Goal: Task Accomplishment & Management: Use online tool/utility

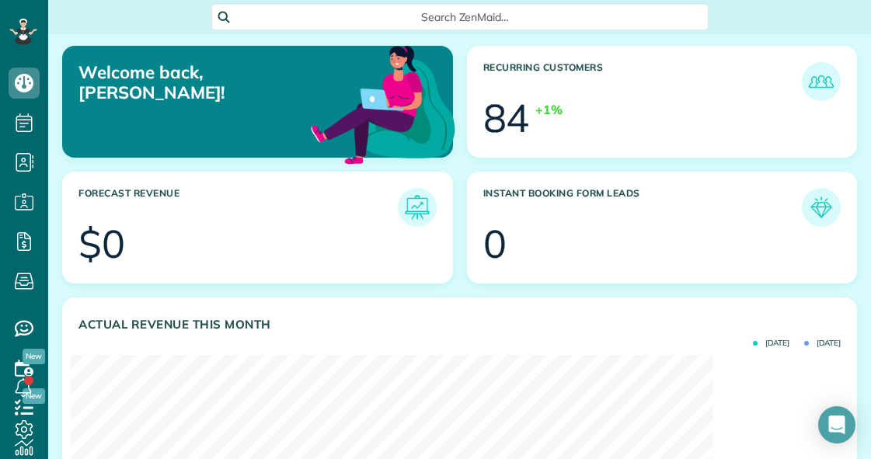
scroll to position [340, 766]
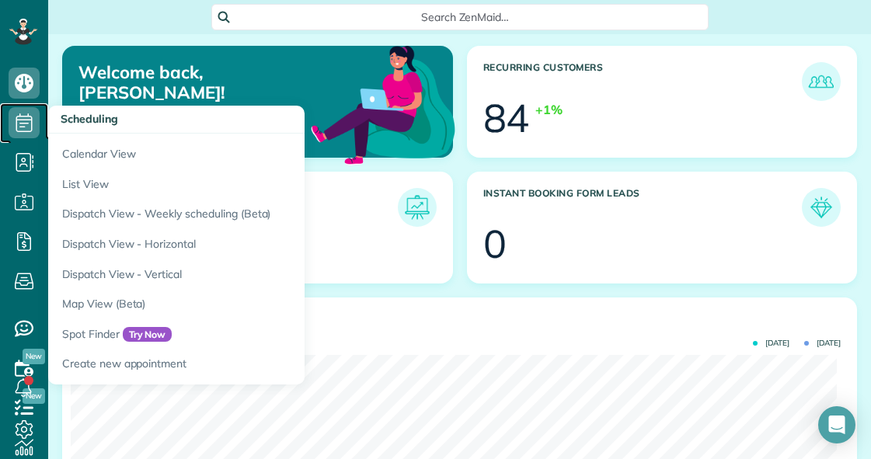
click at [30, 124] on icon at bounding box center [24, 122] width 31 height 31
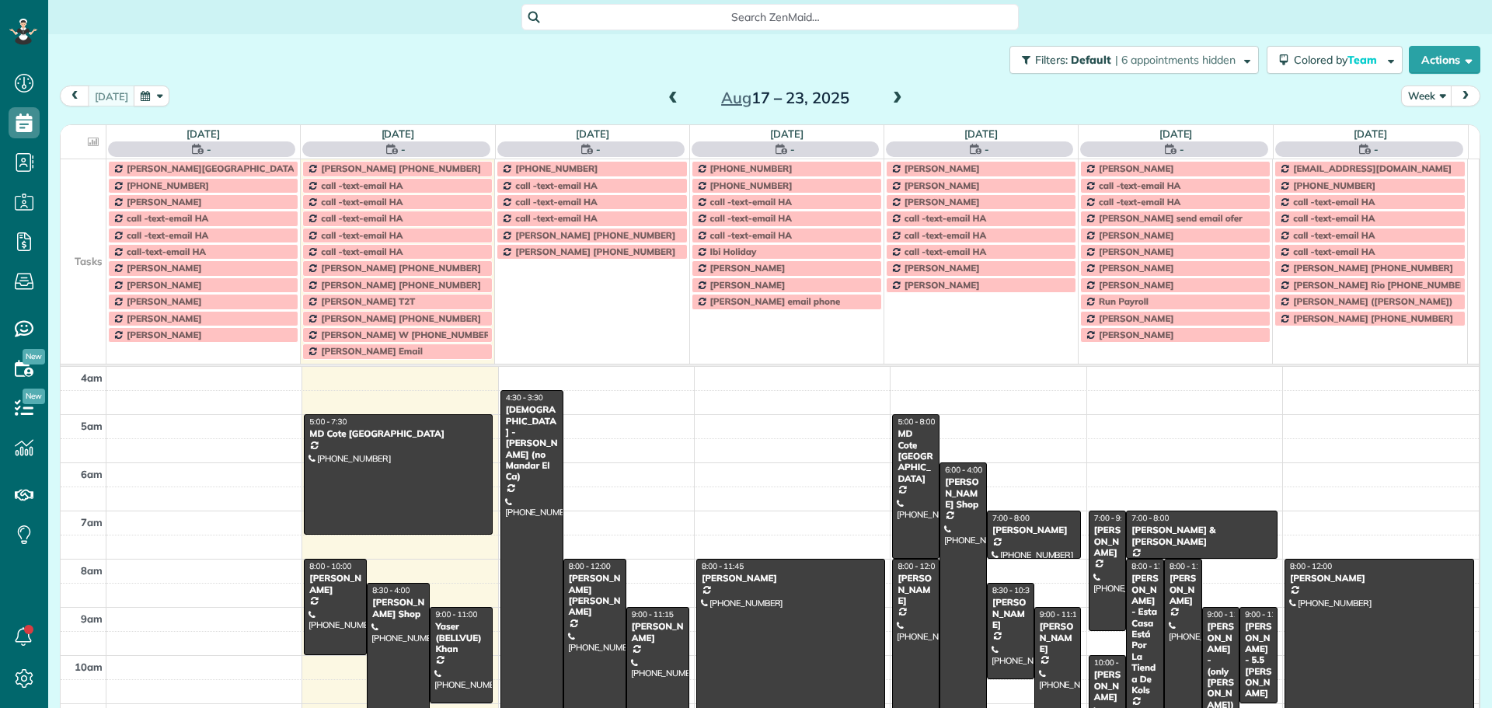
scroll to position [122, 0]
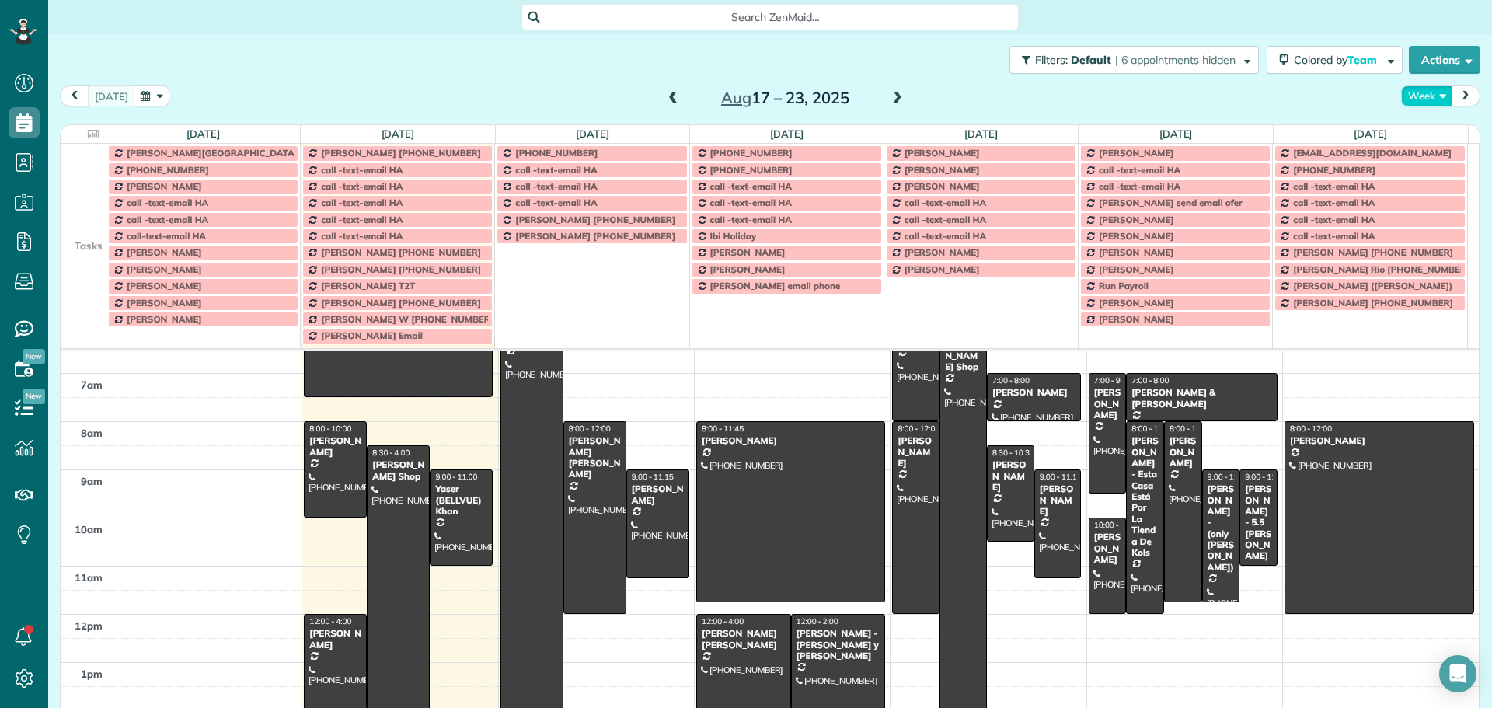
click at [870, 87] on button "Week" at bounding box center [1426, 95] width 51 height 21
click at [870, 121] on link "Day" at bounding box center [1463, 132] width 123 height 31
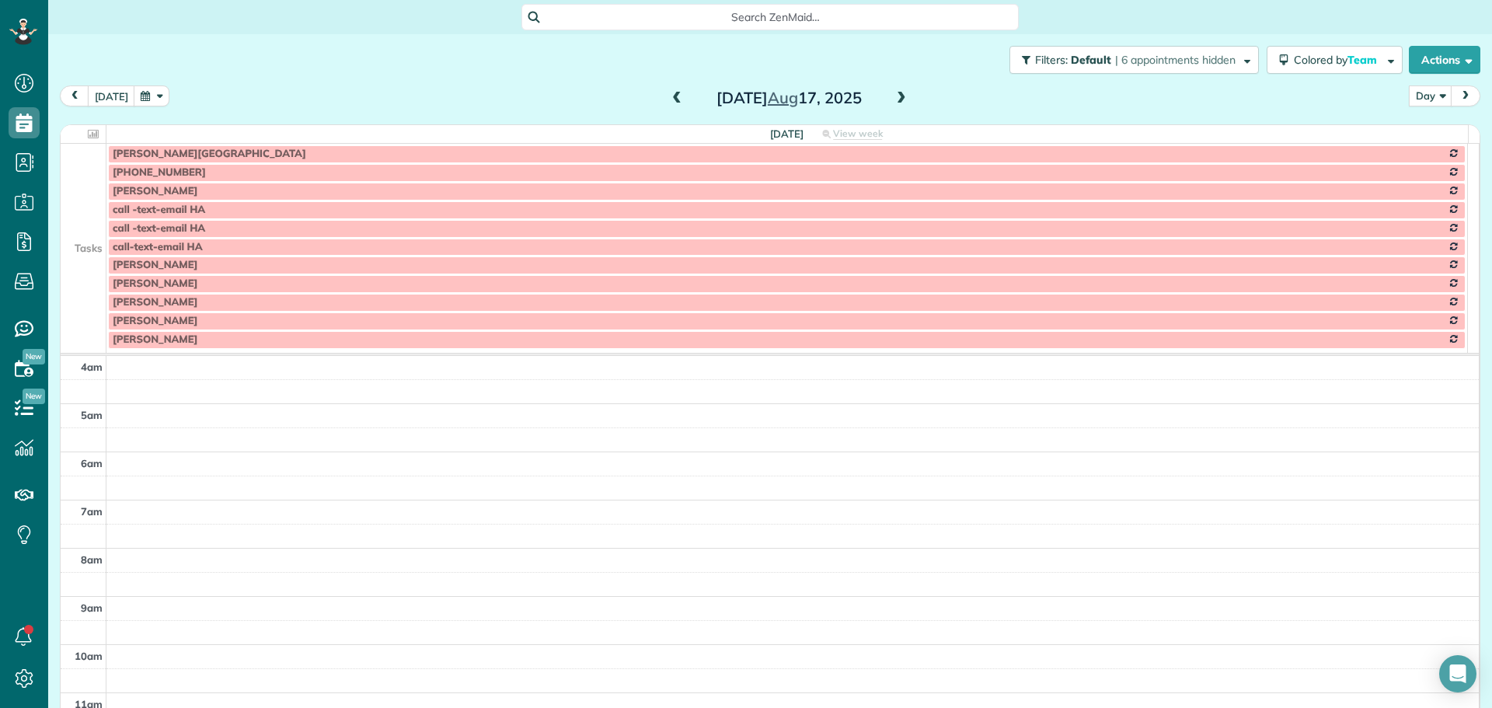
scroll to position [145, 0]
click at [105, 75] on div "Filters: Default | 6 appointments hidden Colored by Team Color by Cleaner Color…" at bounding box center [770, 59] width 1444 height 51
click at [120, 106] on button "[DATE]" at bounding box center [111, 95] width 47 height 21
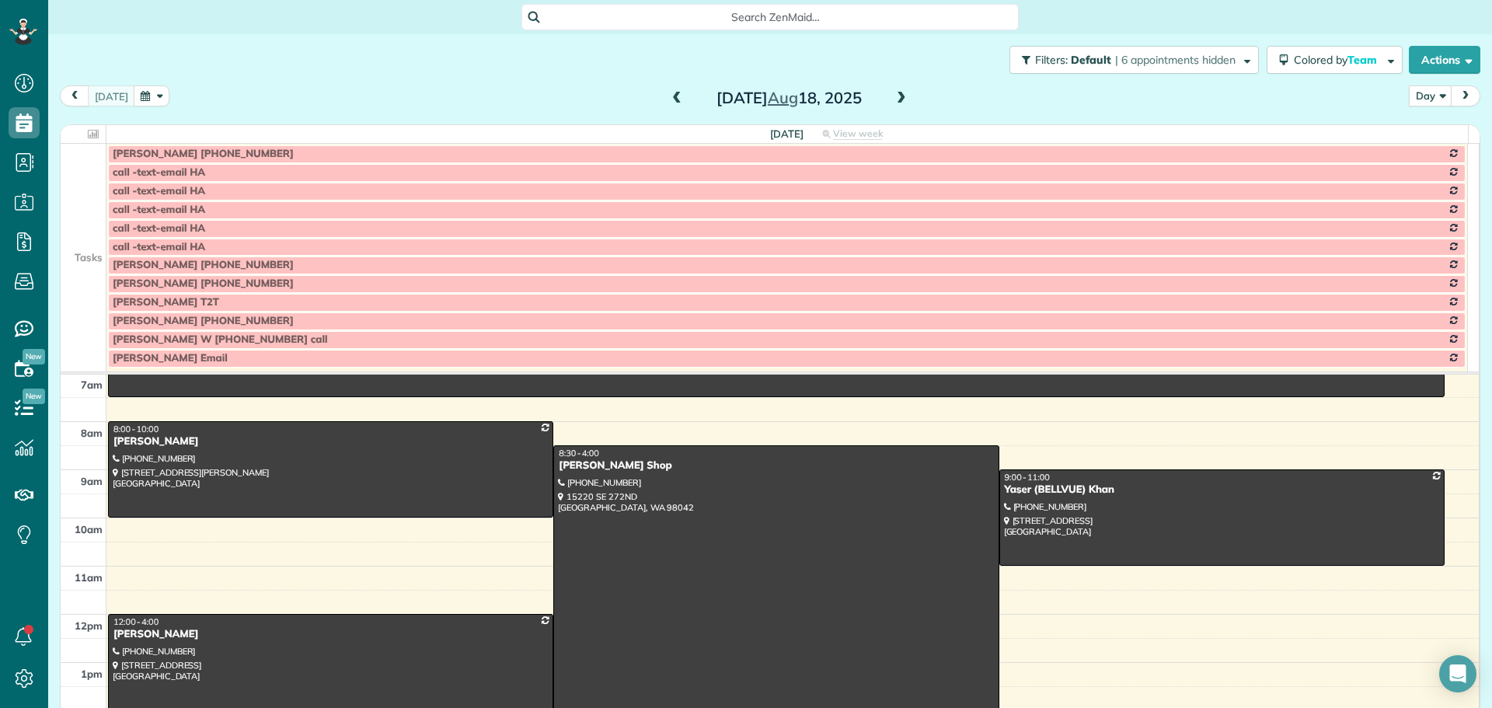
click at [870, 101] on span at bounding box center [901, 99] width 17 height 14
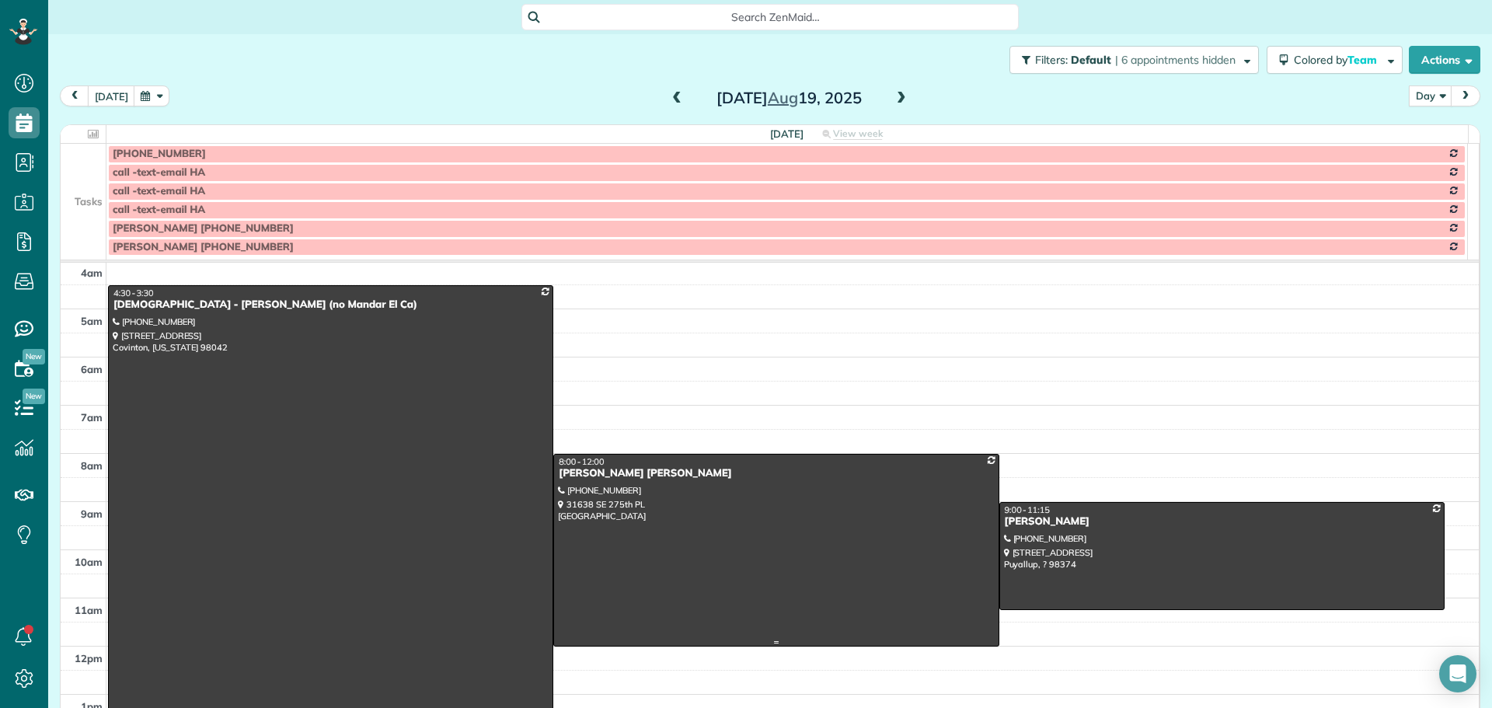
scroll to position [0, 0]
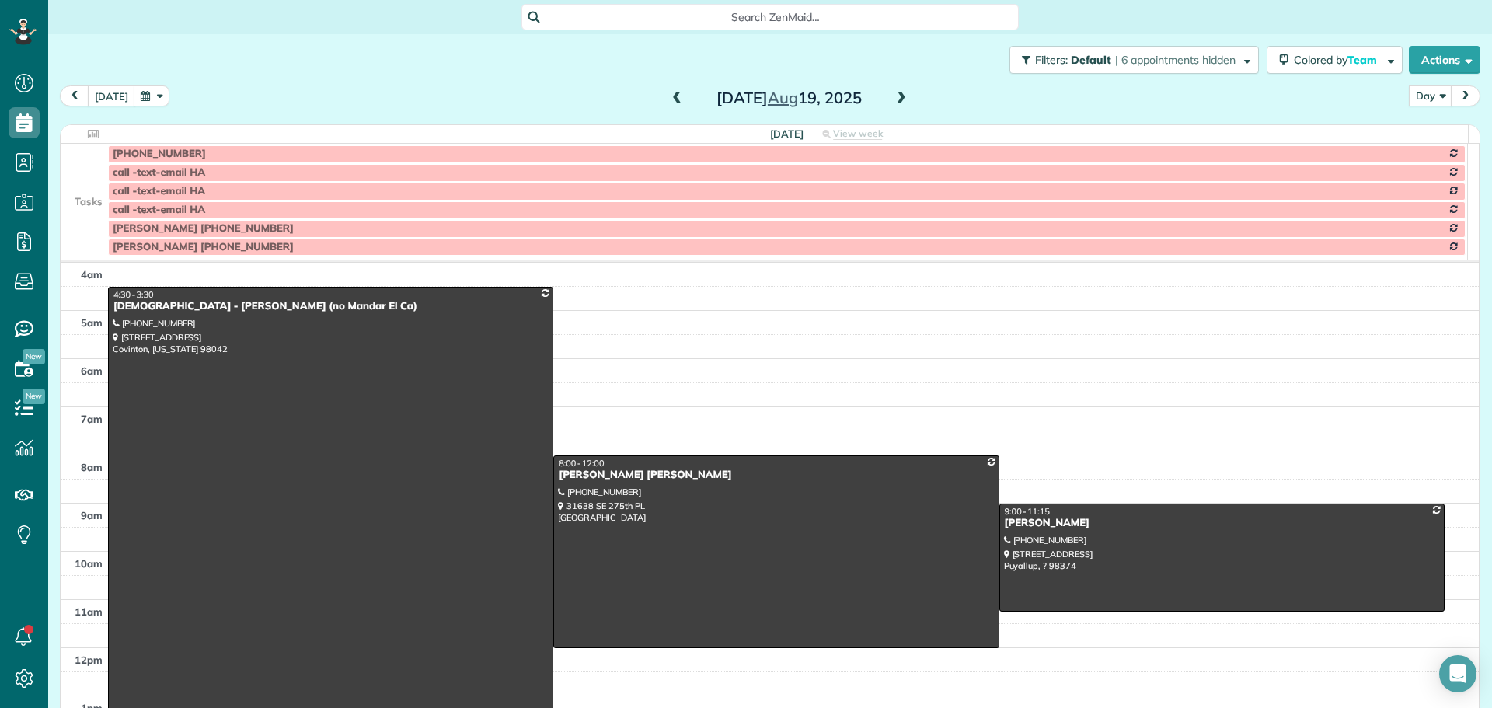
click at [103, 162] on td at bounding box center [84, 153] width 46 height 19
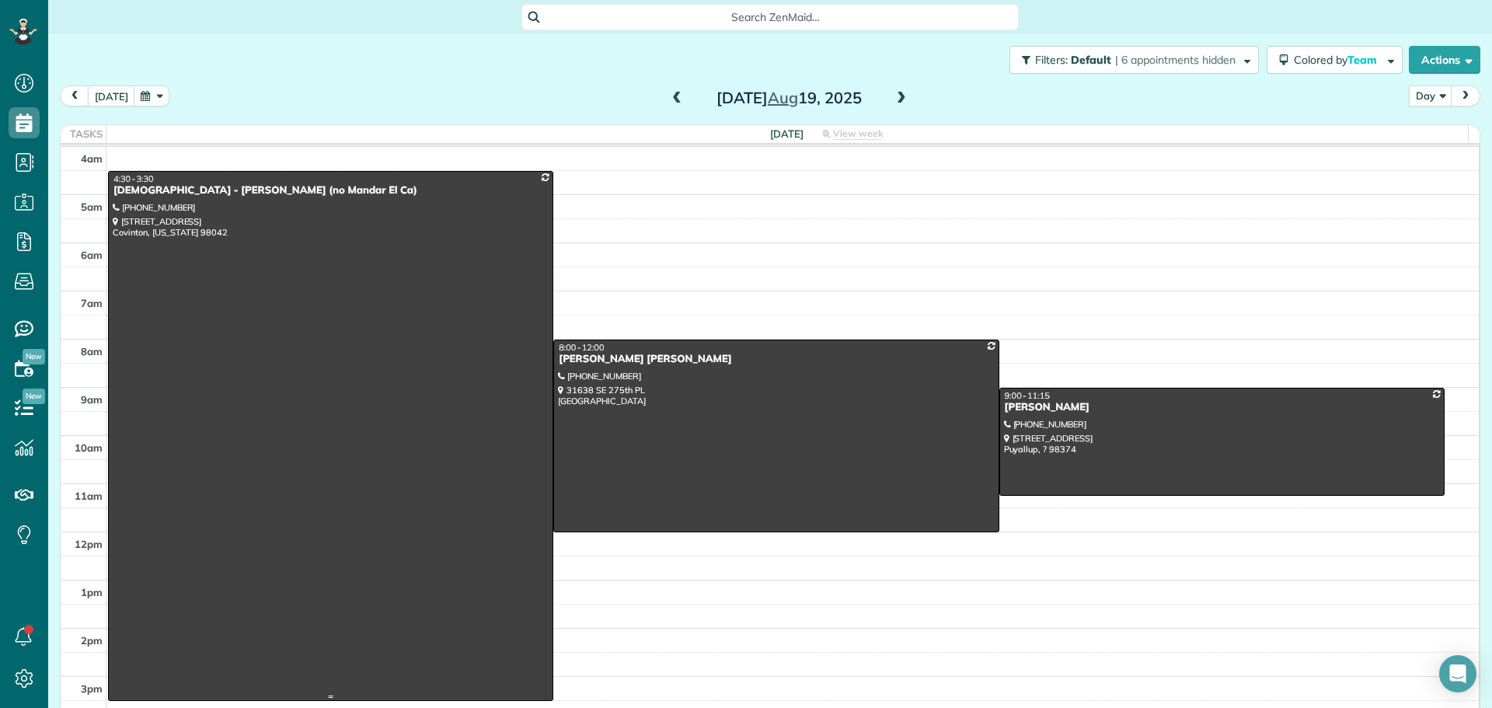
click at [452, 404] on div at bounding box center [331, 436] width 444 height 528
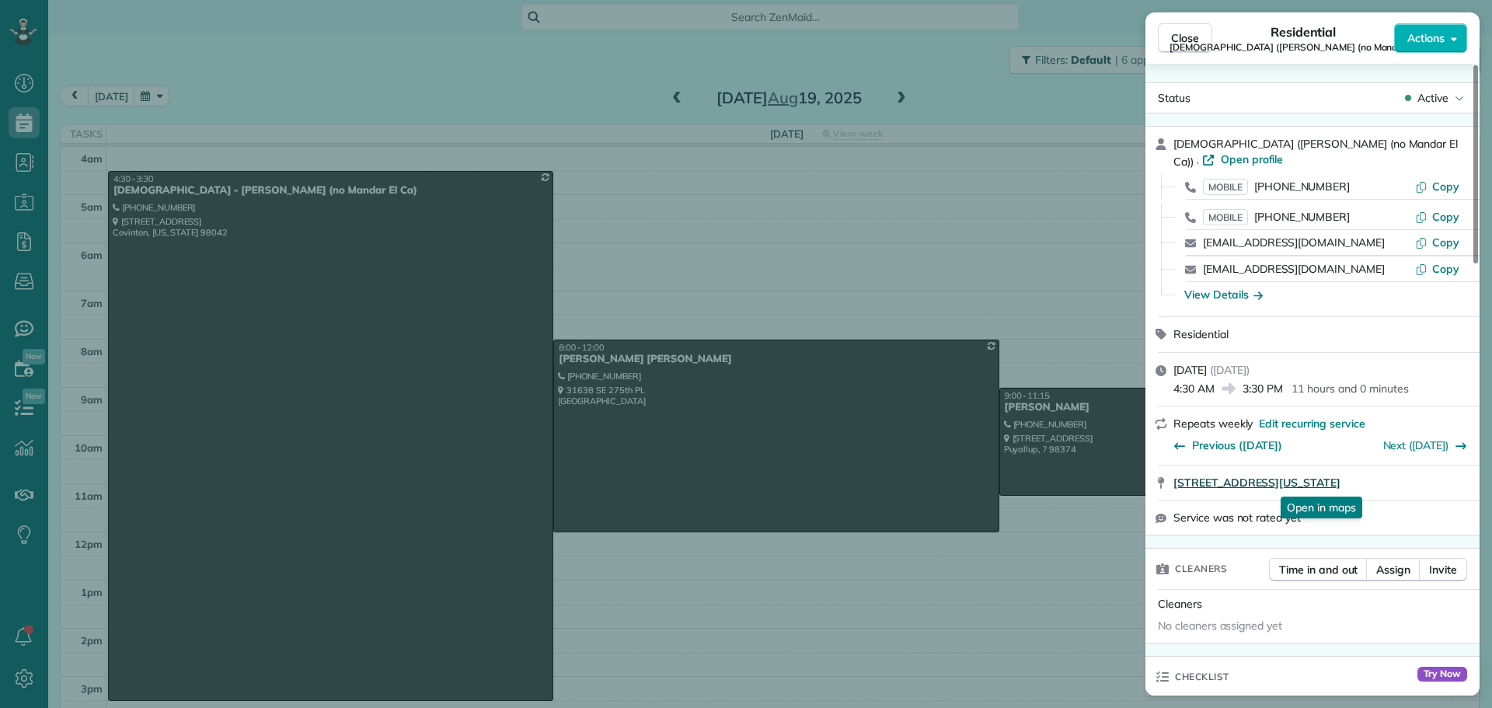
drag, startPoint x: 1170, startPoint y: 485, endPoint x: 1438, endPoint y: 481, distance: 267.4
click at [870, 459] on div "[STREET_ADDRESS][US_STATE] Open in maps Open in maps" at bounding box center [1313, 483] width 334 height 34
click at [870, 188] on button "Copy" at bounding box center [1437, 187] width 44 height 16
click at [870, 293] on div "View Details" at bounding box center [1223, 295] width 78 height 16
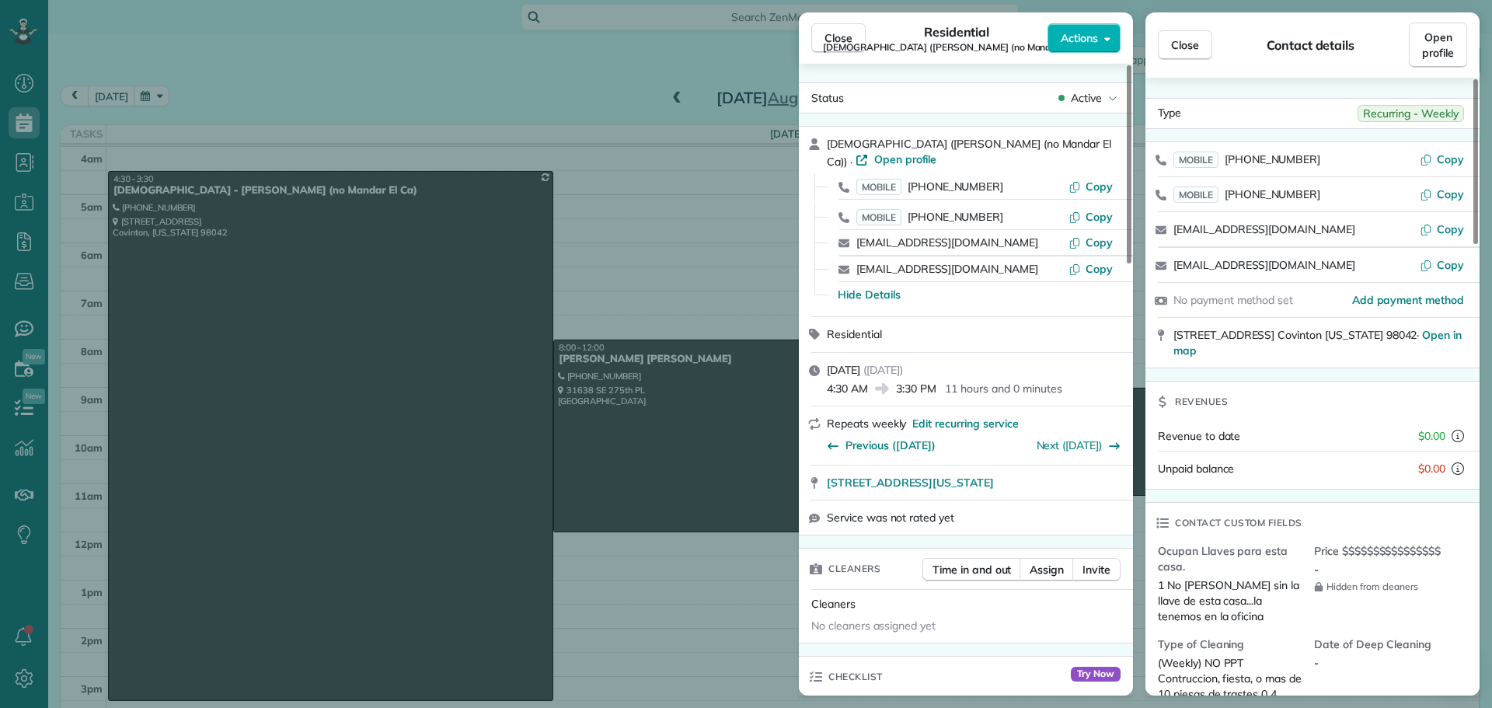
scroll to position [157, 0]
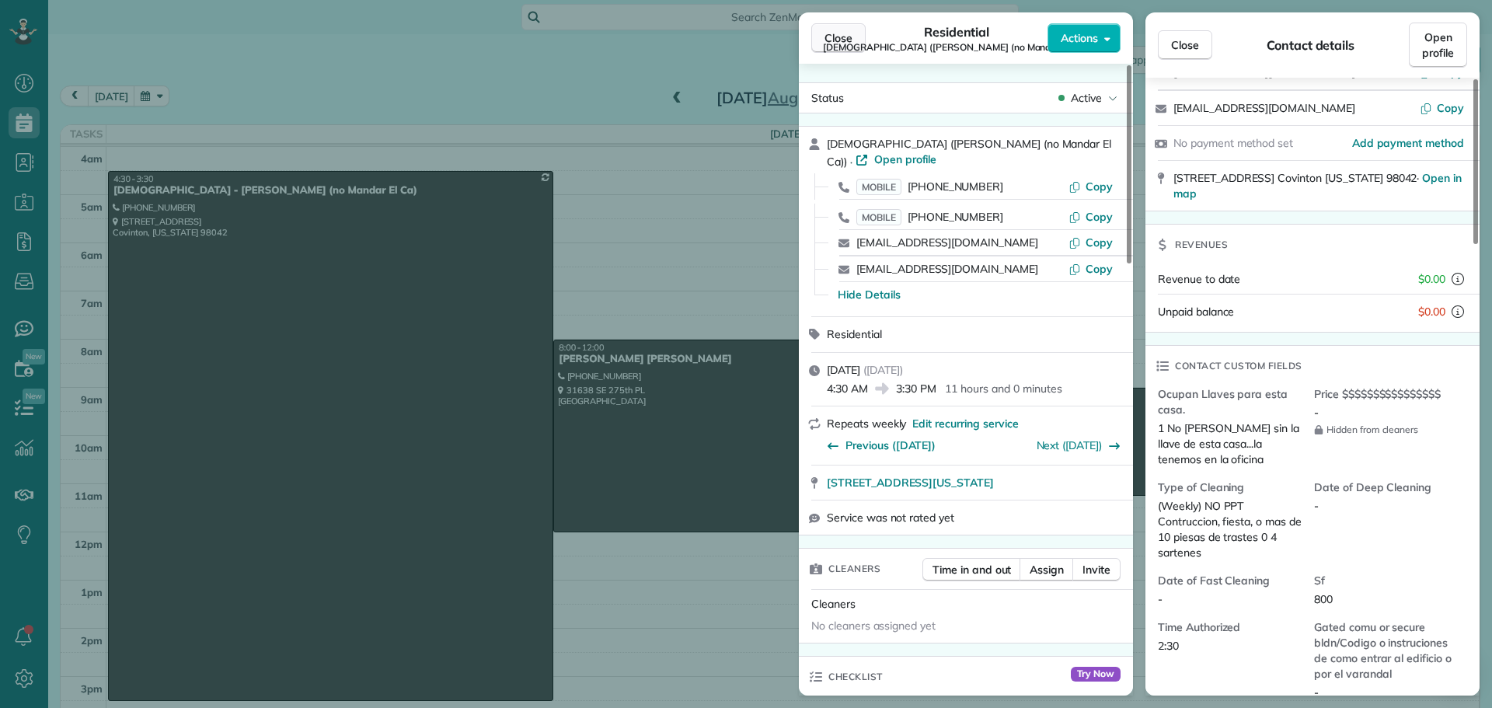
click at [839, 27] on button "Close" at bounding box center [838, 38] width 54 height 30
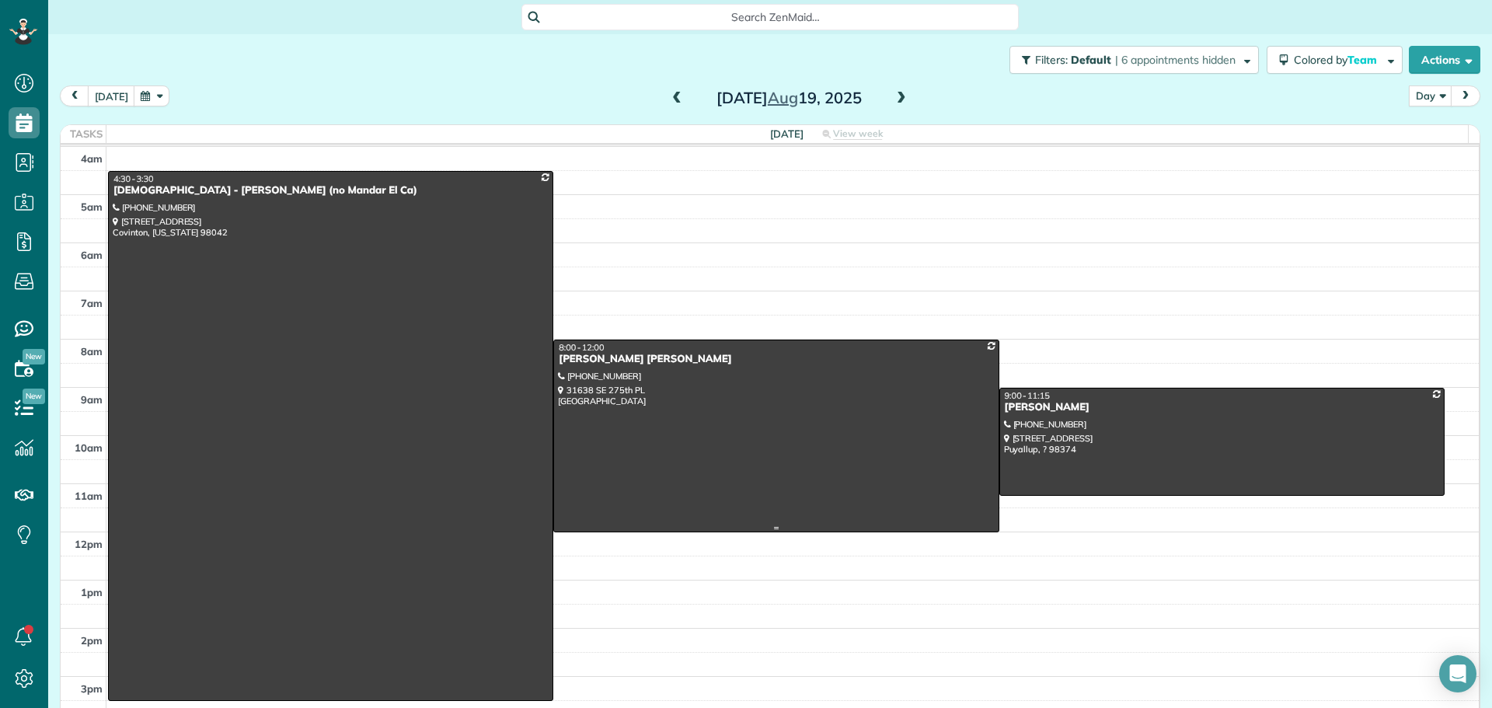
click at [870, 459] on div at bounding box center [776, 435] width 444 height 191
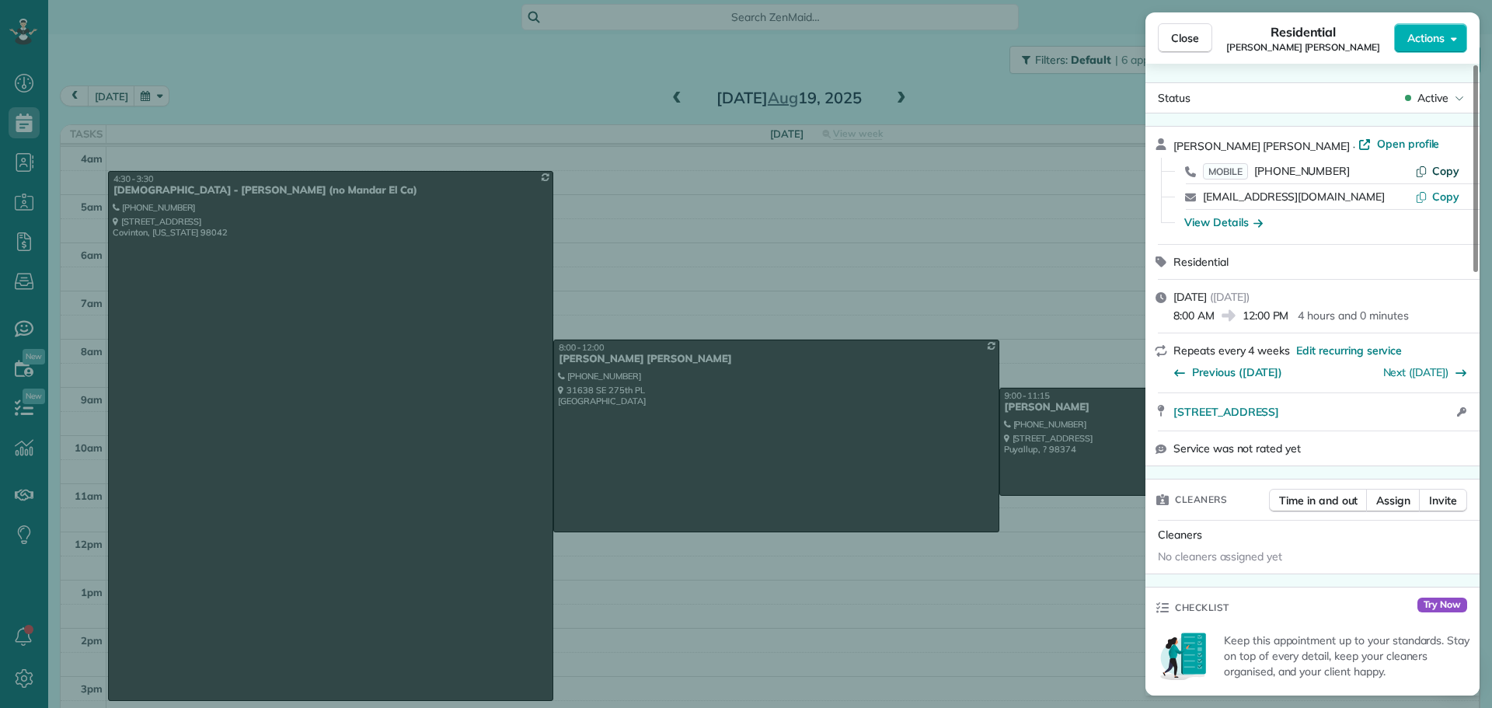
click at [870, 173] on button "Copy" at bounding box center [1437, 171] width 44 height 16
drag, startPoint x: 1169, startPoint y: 413, endPoint x: 1398, endPoint y: 421, distance: 229.4
click at [870, 421] on div "[STREET_ADDRESS] Open access information" at bounding box center [1313, 411] width 334 height 37
click at [870, 220] on div "View Details" at bounding box center [1223, 223] width 78 height 16
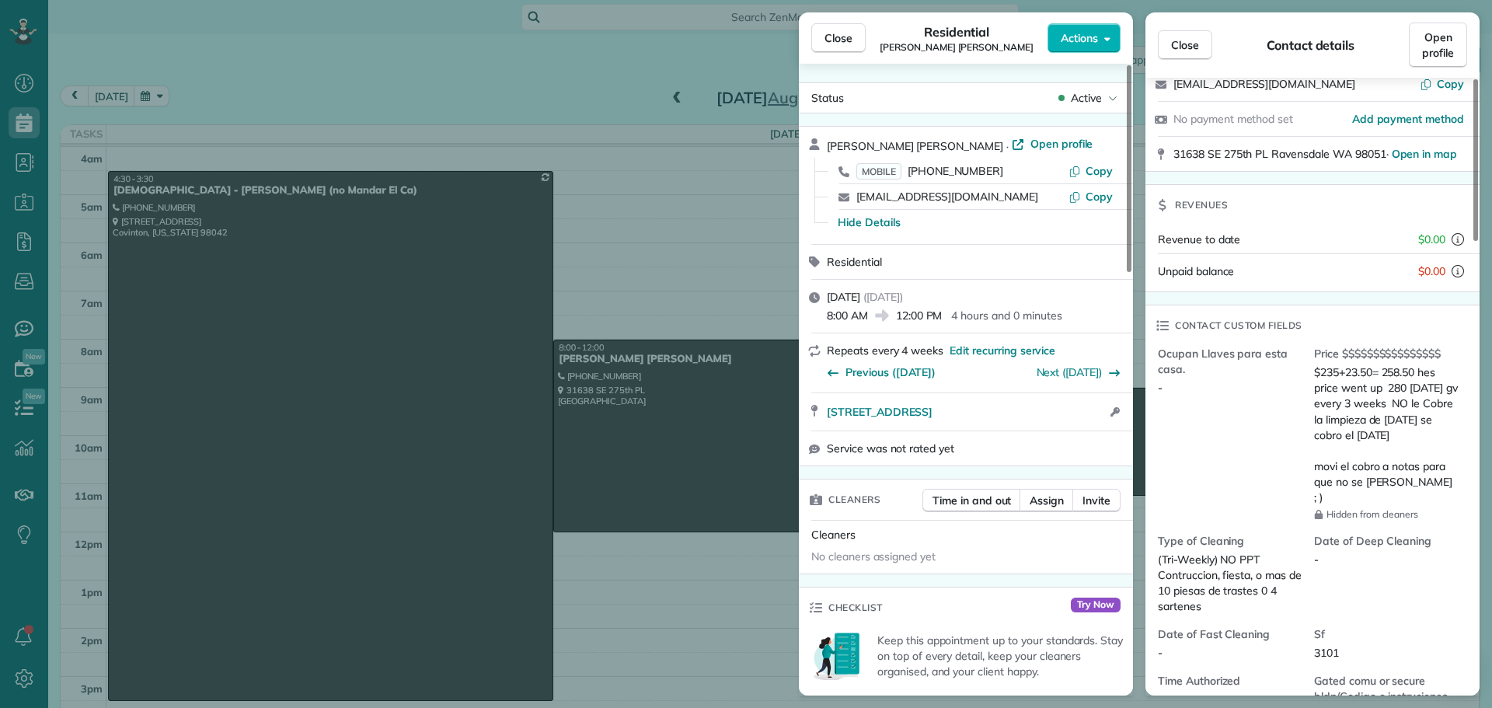
scroll to position [155, 0]
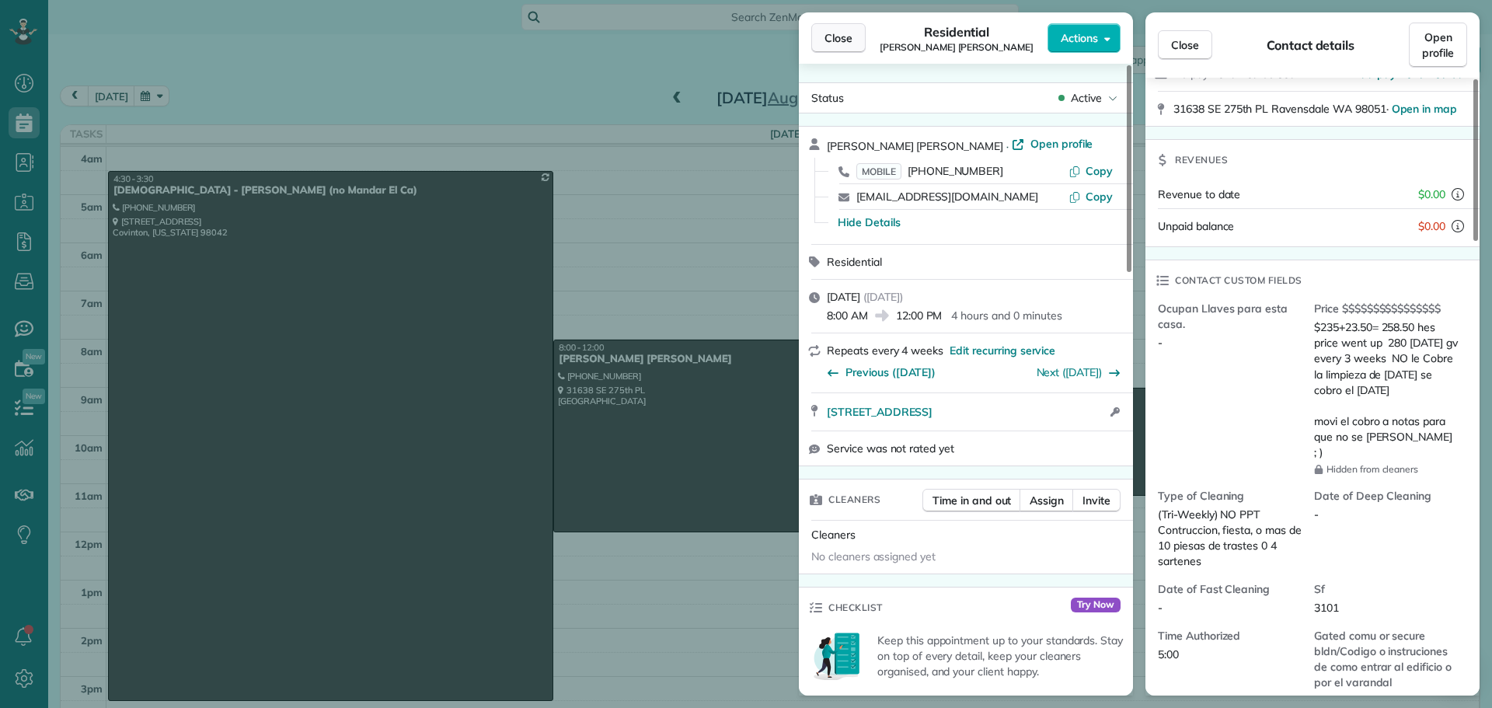
click at [824, 35] on button "Close" at bounding box center [838, 38] width 54 height 30
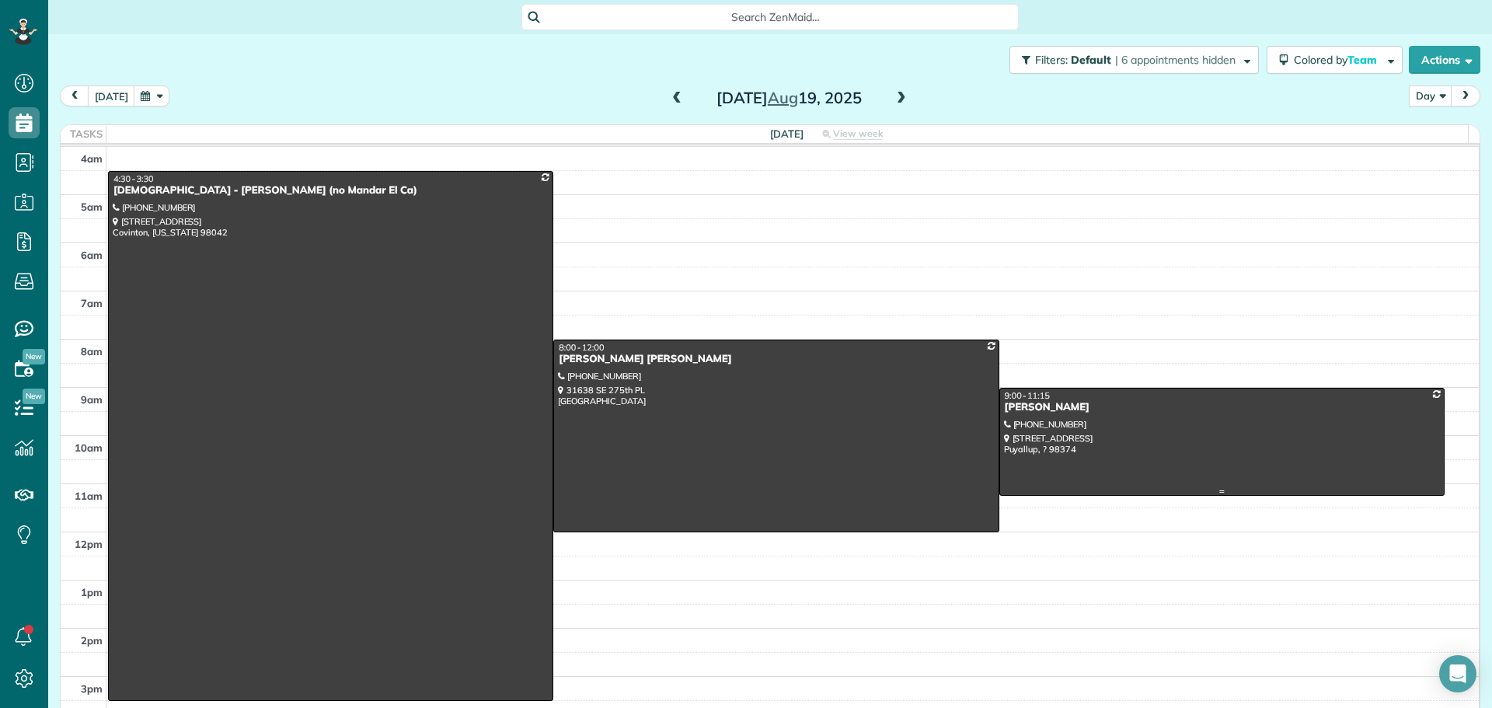
click at [870, 438] on div at bounding box center [1222, 442] width 444 height 107
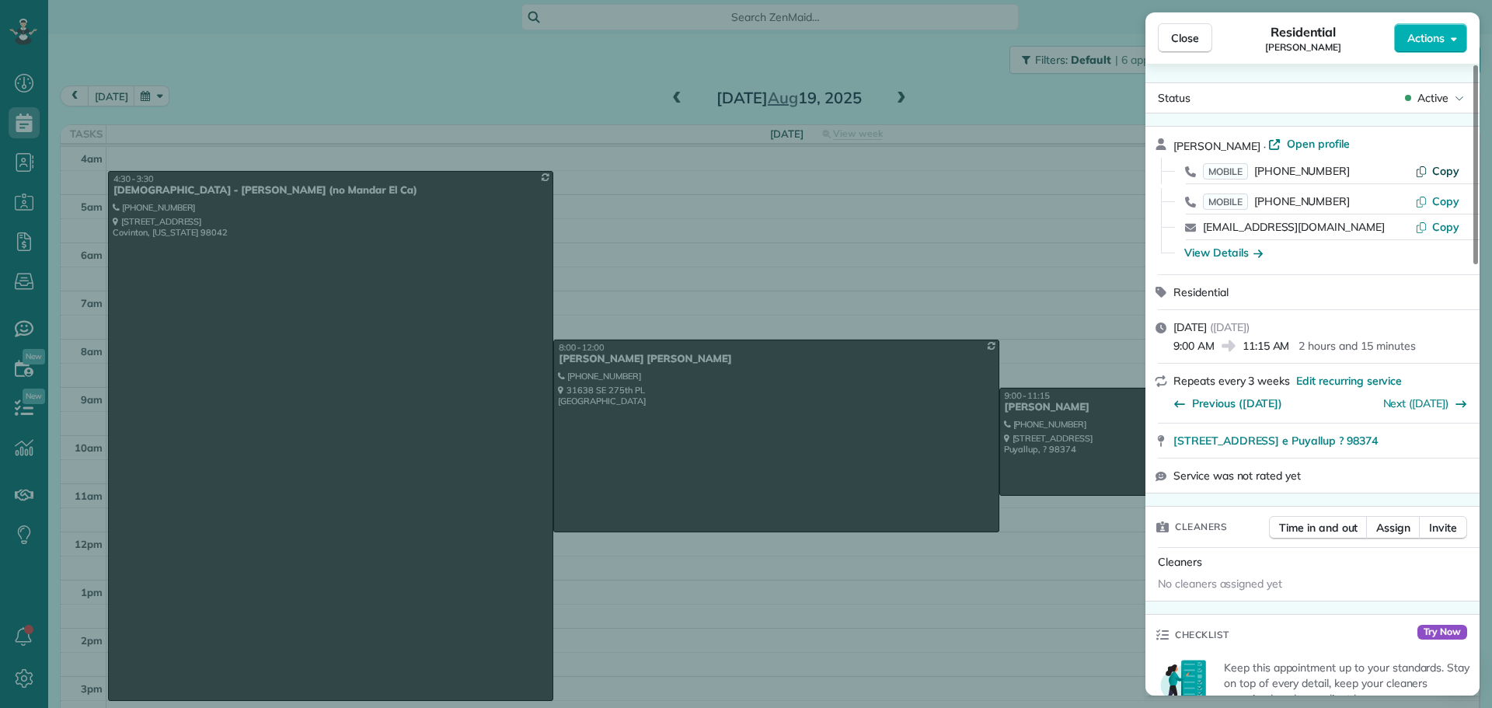
click at [870, 177] on span "Copy" at bounding box center [1445, 171] width 27 height 14
drag, startPoint x: 1167, startPoint y: 443, endPoint x: 1381, endPoint y: 440, distance: 214.5
click at [870, 440] on div "[STREET_ADDRESS] e Puyallup ? 98374 Open in maps Open in maps" at bounding box center [1313, 441] width 334 height 34
click at [870, 248] on div "View Details" at bounding box center [1223, 253] width 78 height 16
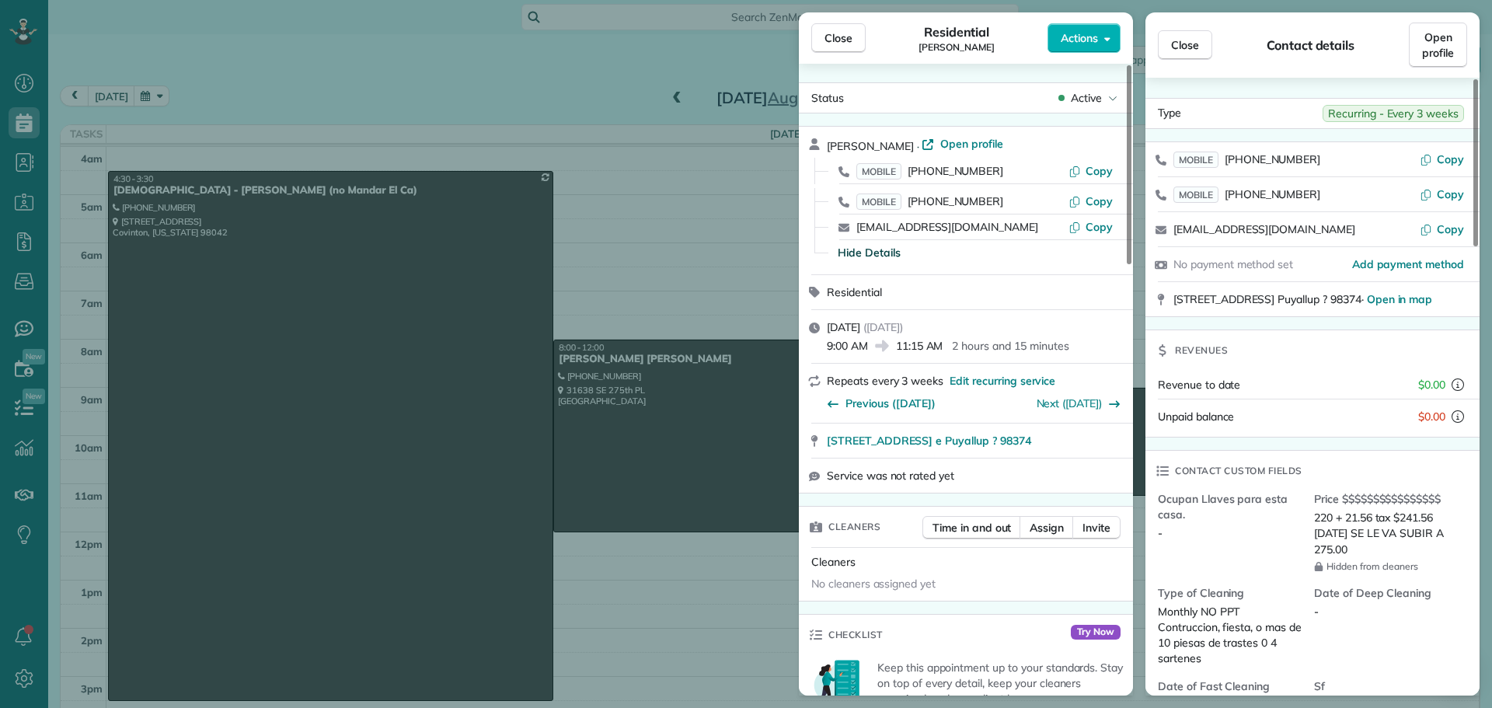
scroll to position [79, 0]
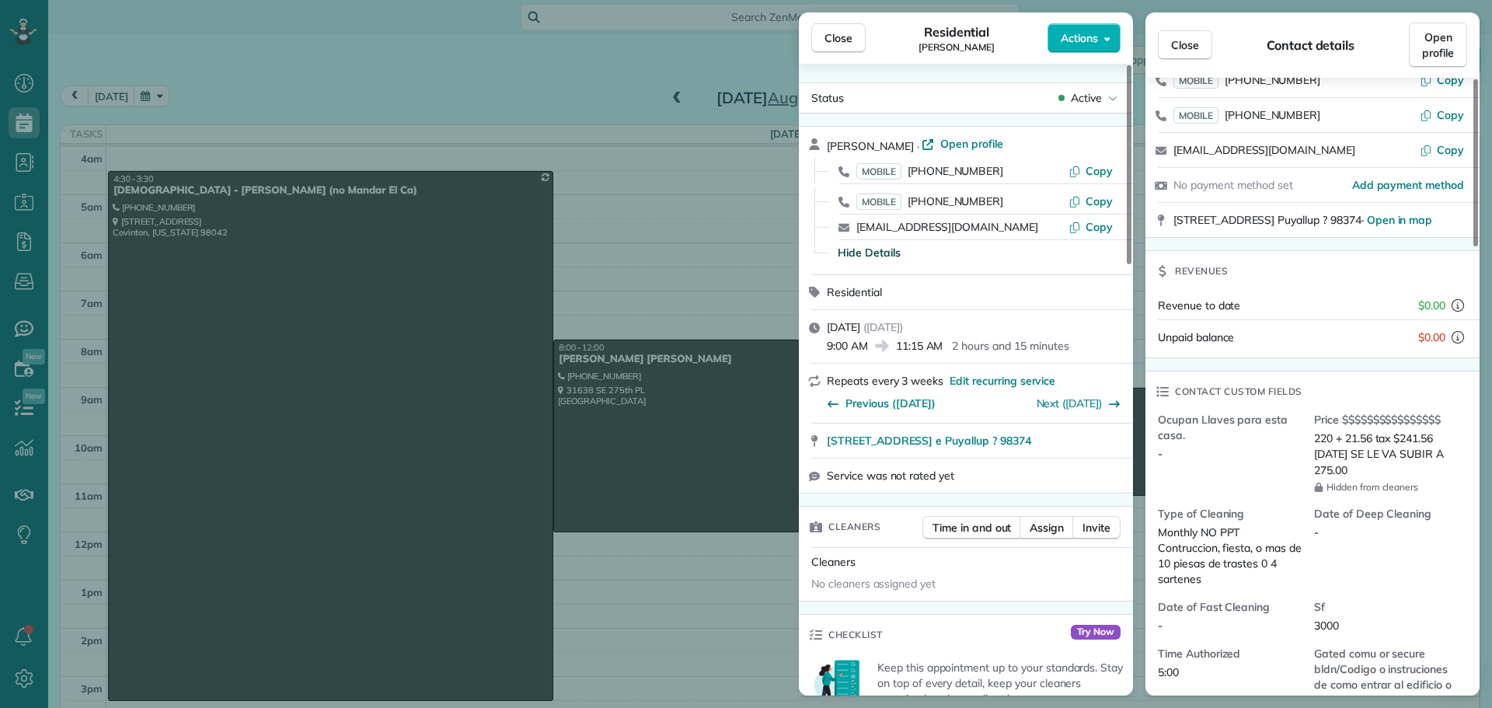
drag, startPoint x: 855, startPoint y: 45, endPoint x: 1148, endPoint y: 10, distance: 295.1
click at [855, 45] on button "Close" at bounding box center [838, 38] width 54 height 30
